Goal: Find specific page/section: Find specific page/section

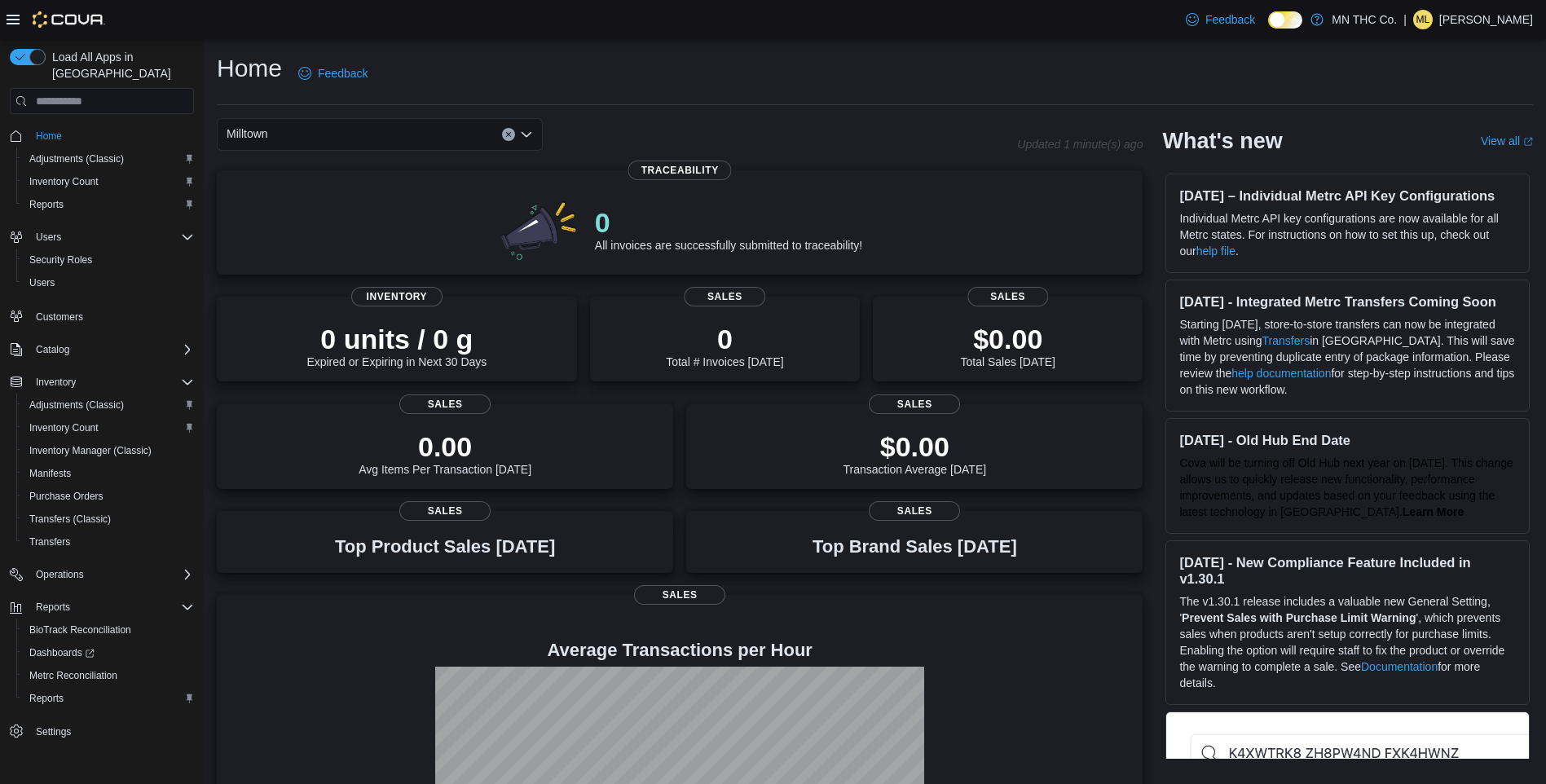
click at [540, 129] on div "Milltown" at bounding box center [379, 134] width 326 height 33
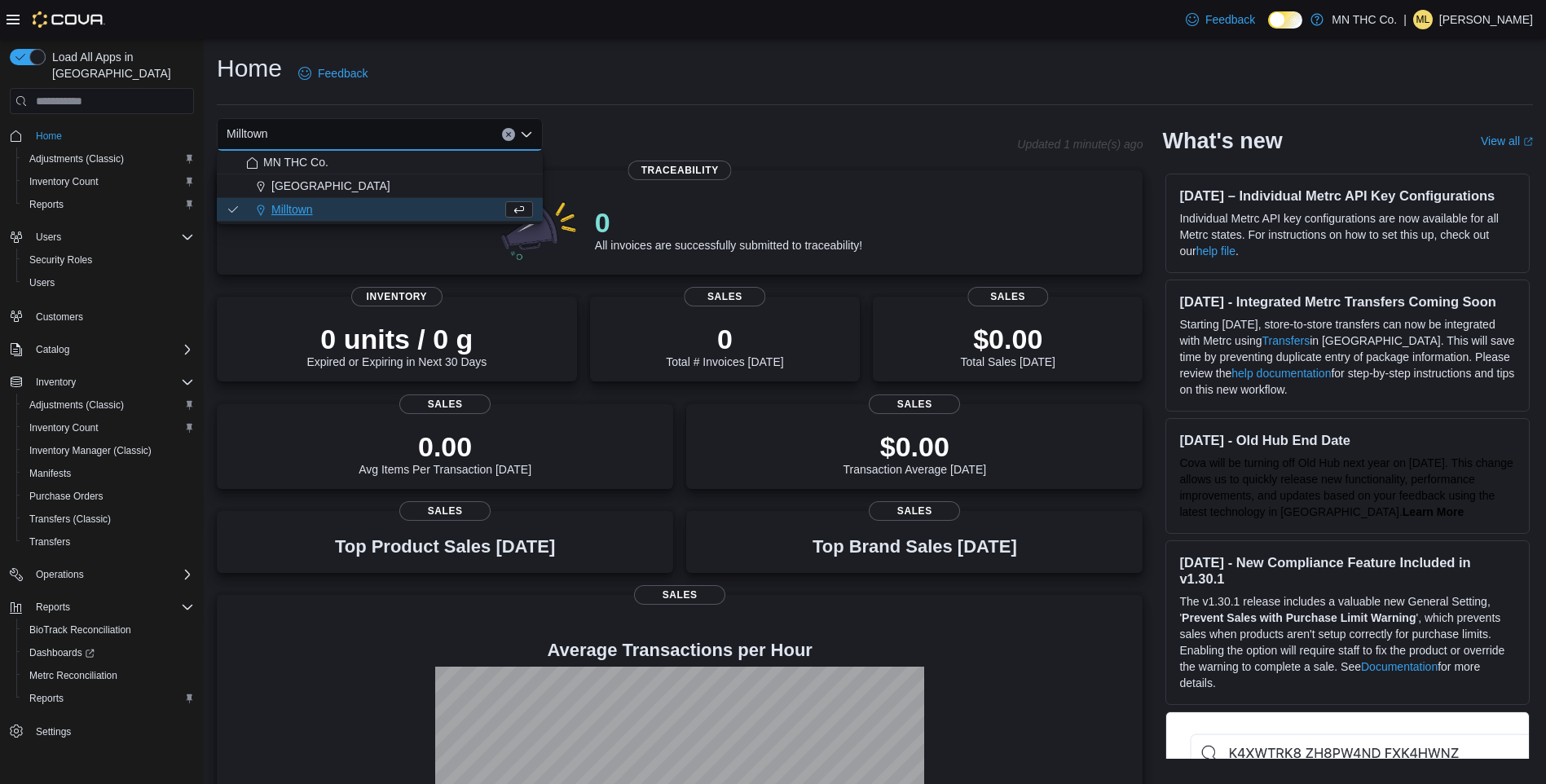
click at [528, 134] on icon "Close list of options" at bounding box center [526, 134] width 10 height 5
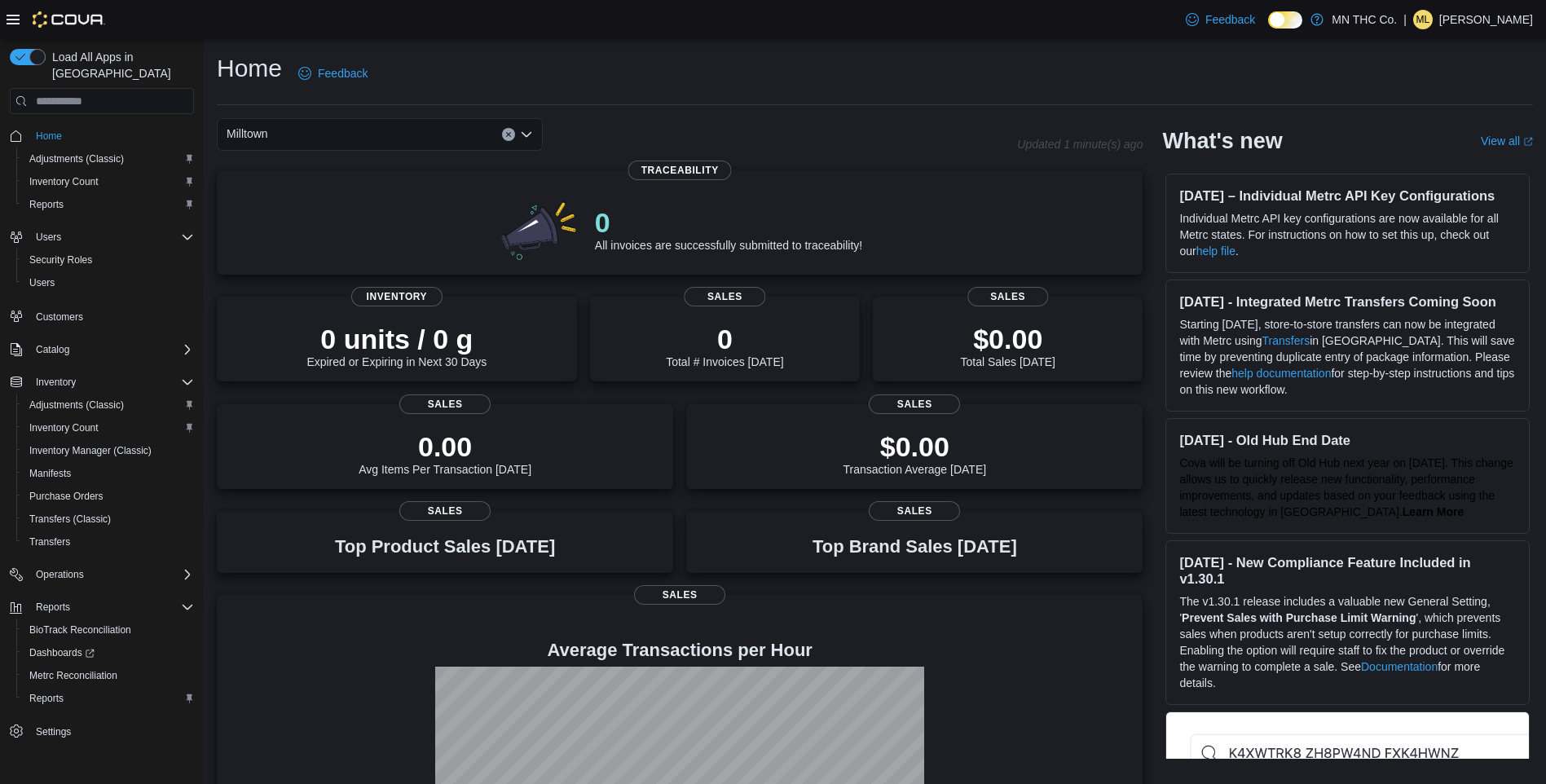
click at [528, 134] on icon "Open list of options" at bounding box center [526, 134] width 10 height 5
click at [340, 183] on div "[GEOGRAPHIC_DATA]" at bounding box center [389, 186] width 287 height 16
click at [522, 131] on icon "Open list of options" at bounding box center [526, 134] width 13 height 13
click at [286, 204] on span "Milltown" at bounding box center [292, 209] width 42 height 16
click at [402, 146] on div "Milltown" at bounding box center [379, 134] width 326 height 33
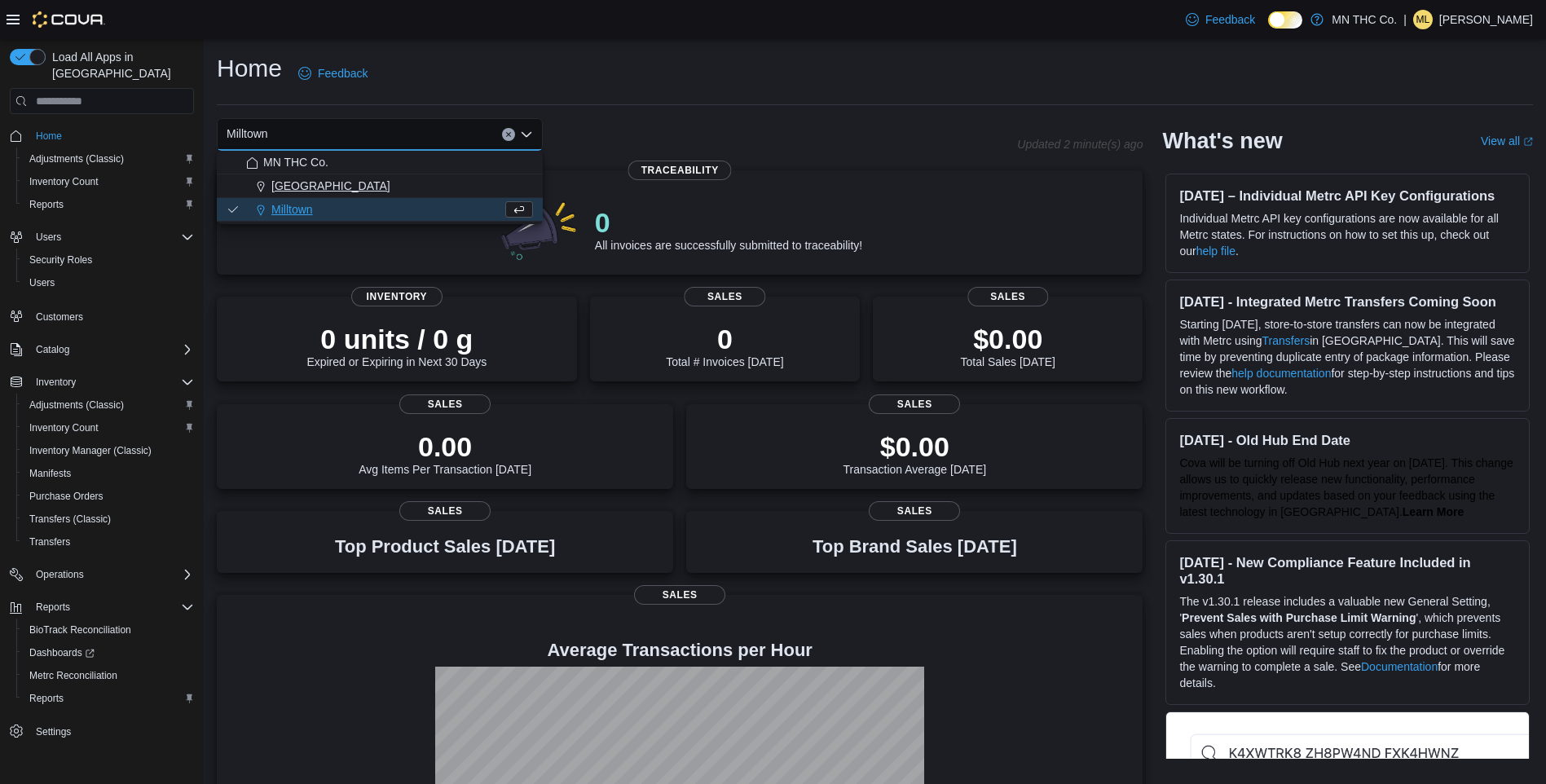
click at [350, 187] on div "[GEOGRAPHIC_DATA]" at bounding box center [389, 186] width 287 height 16
